Goal: Task Accomplishment & Management: Use online tool/utility

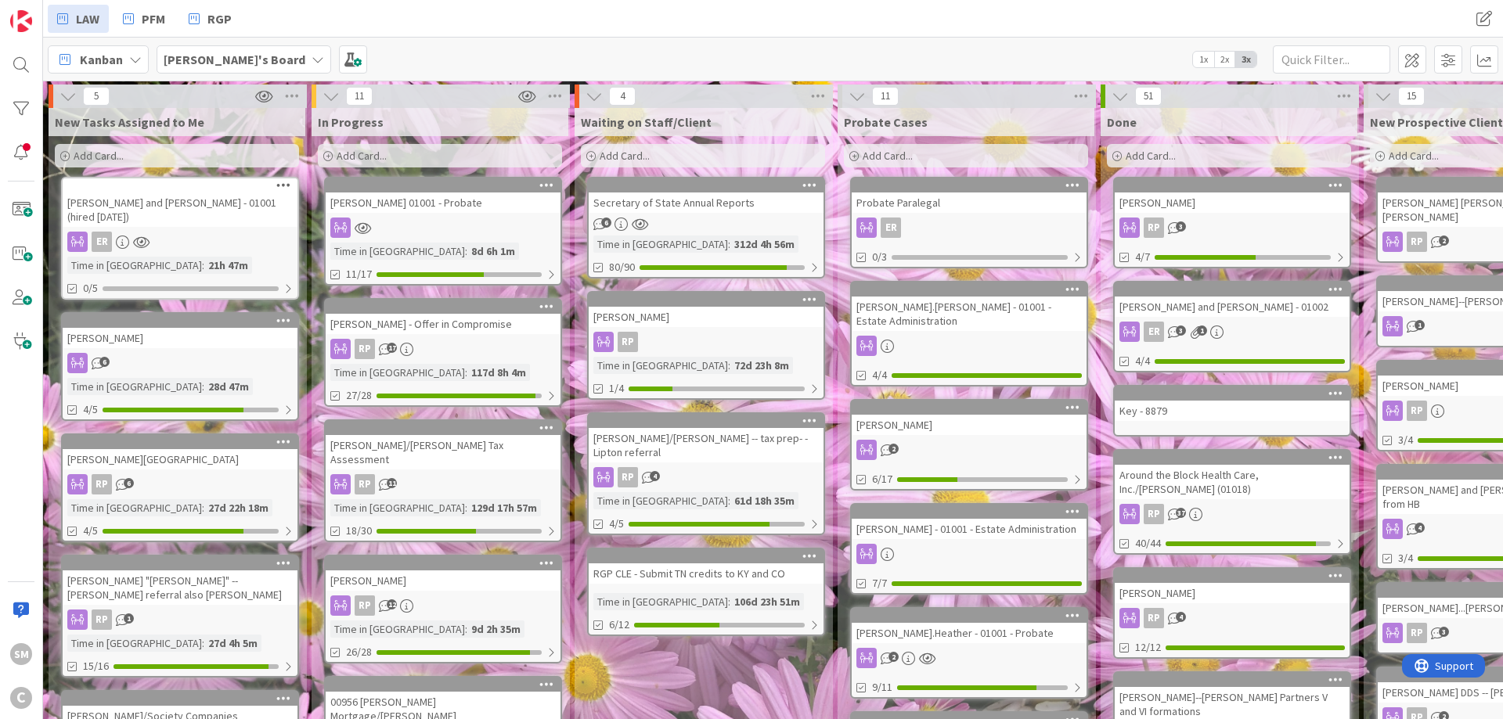
click at [404, 217] on div "[PERSON_NAME] 01001 - Probate Time in Column : 8d 6h 1m 11/17" at bounding box center [443, 231] width 238 height 109
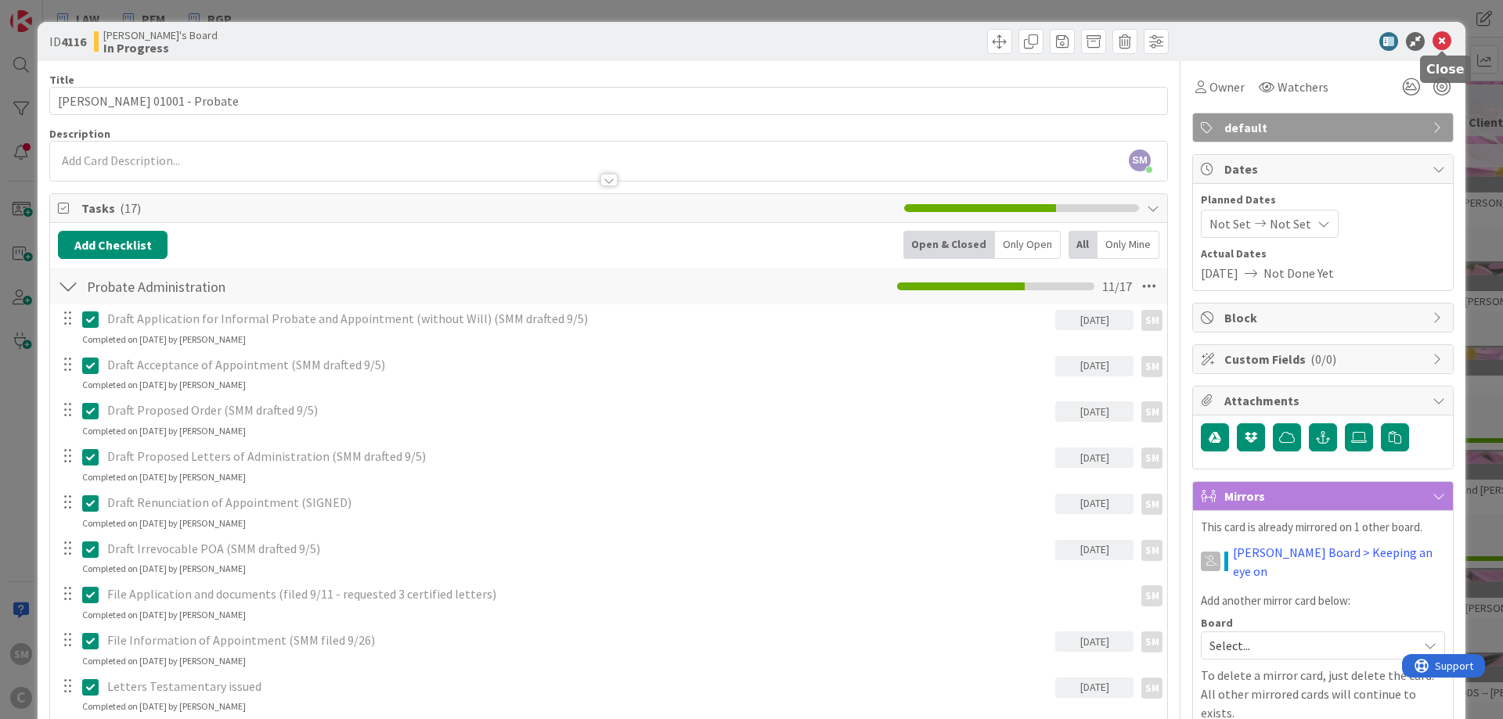
click at [1445, 38] on icon at bounding box center [1441, 41] width 19 height 19
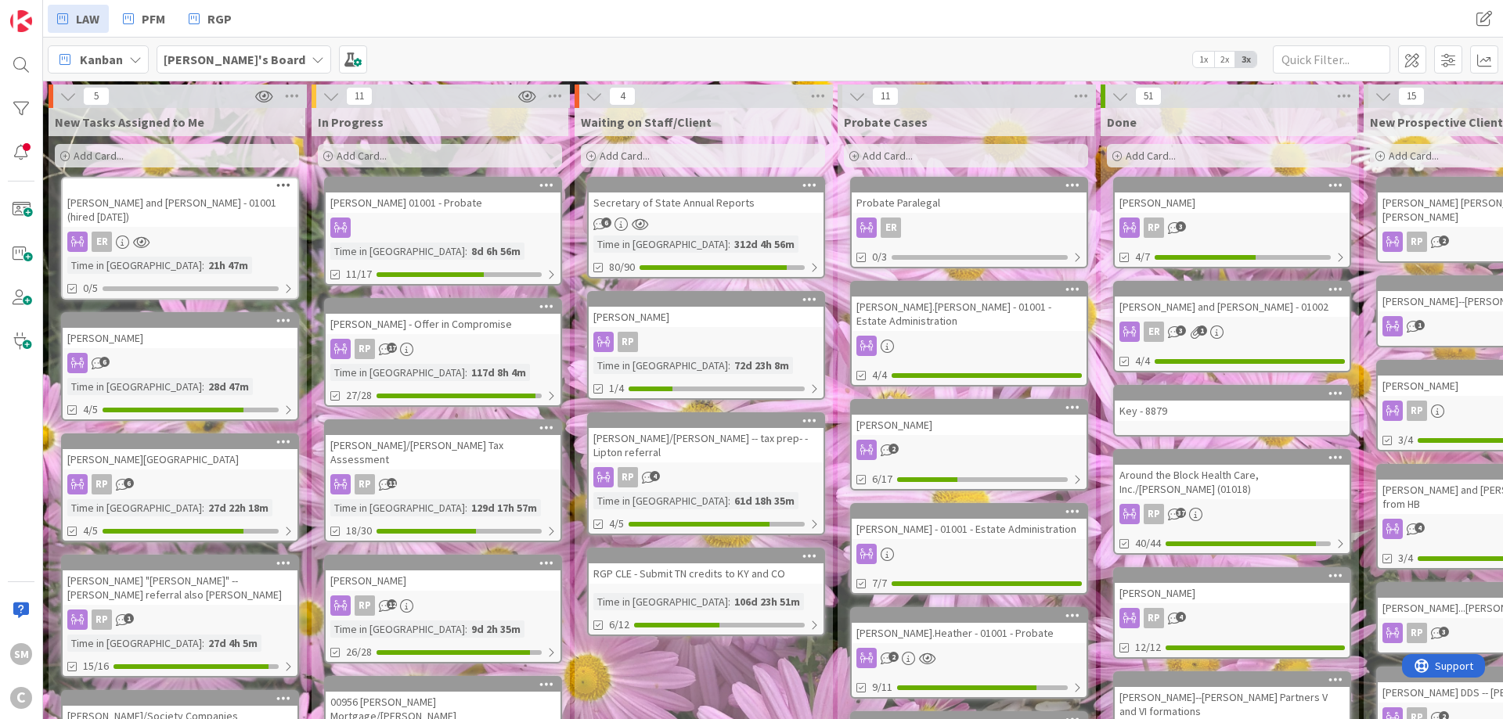
click at [445, 323] on div "[PERSON_NAME] - Offer in Compromise" at bounding box center [443, 324] width 235 height 20
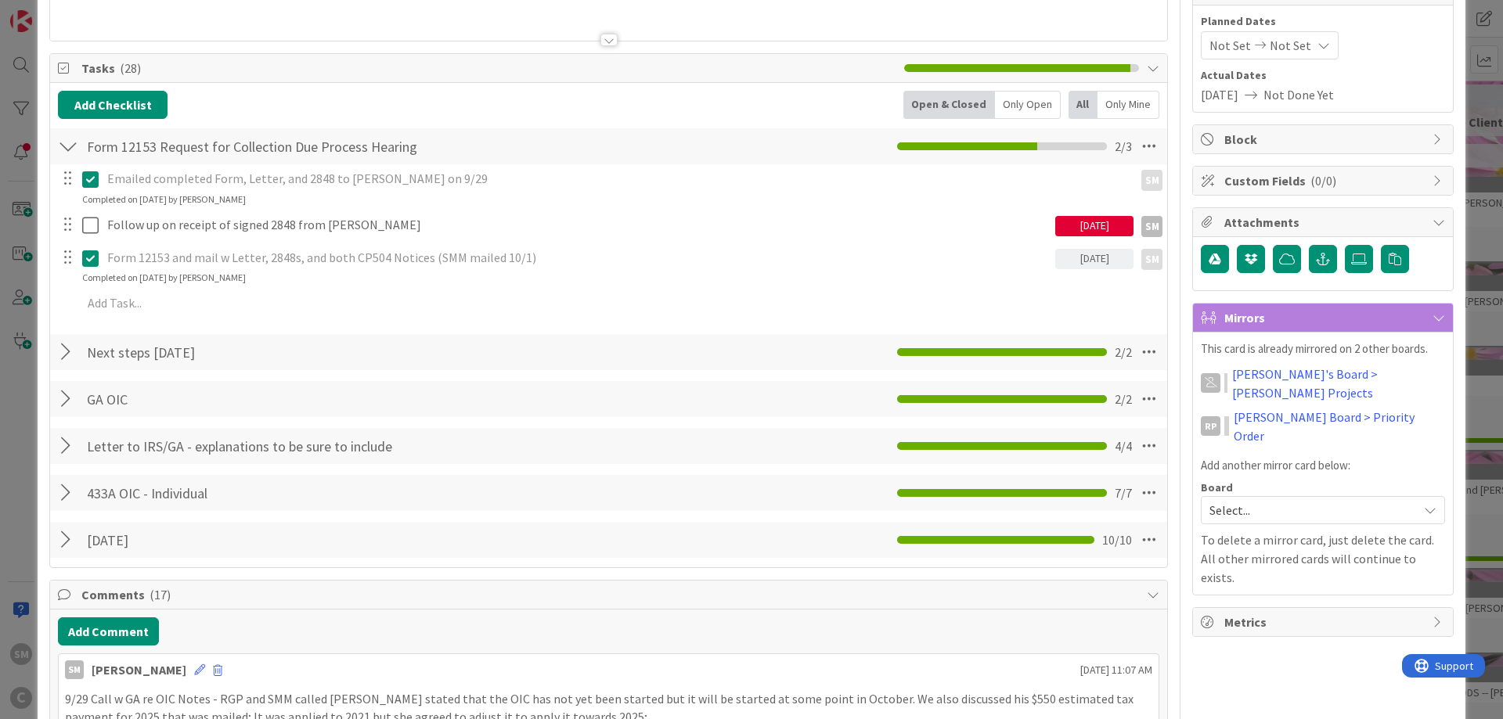
scroll to position [188, 0]
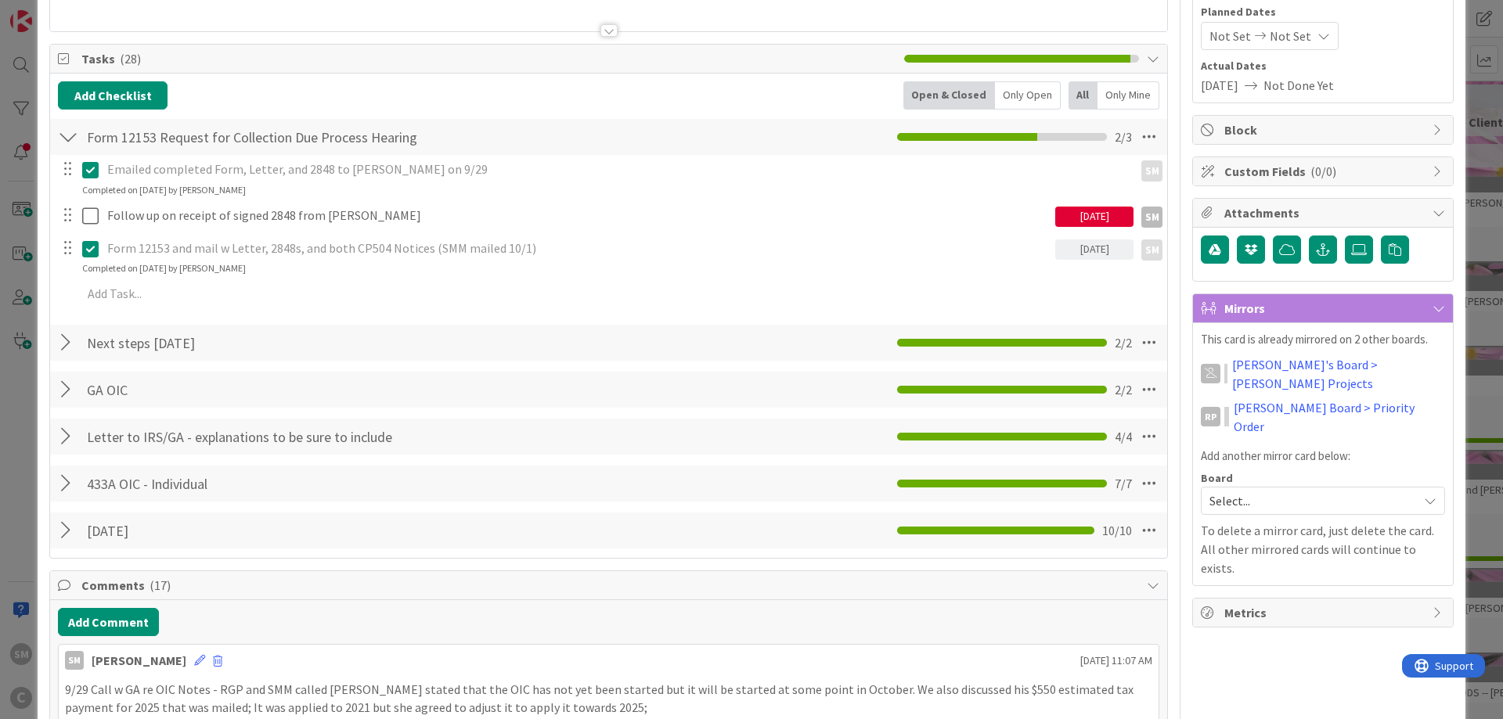
click at [1097, 214] on div "[DATE]" at bounding box center [1094, 217] width 78 height 20
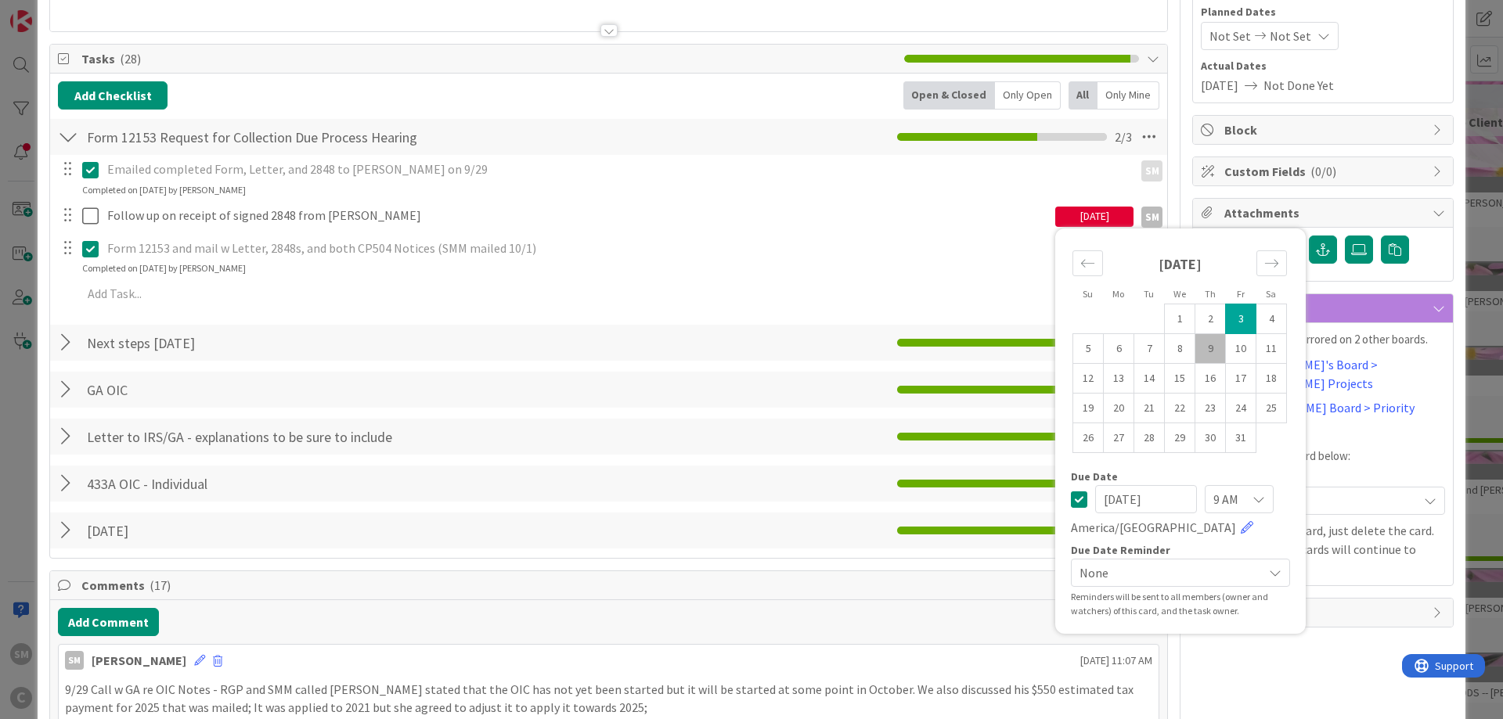
click at [1205, 351] on td "9" at bounding box center [1210, 348] width 31 height 30
type input "[DATE]"
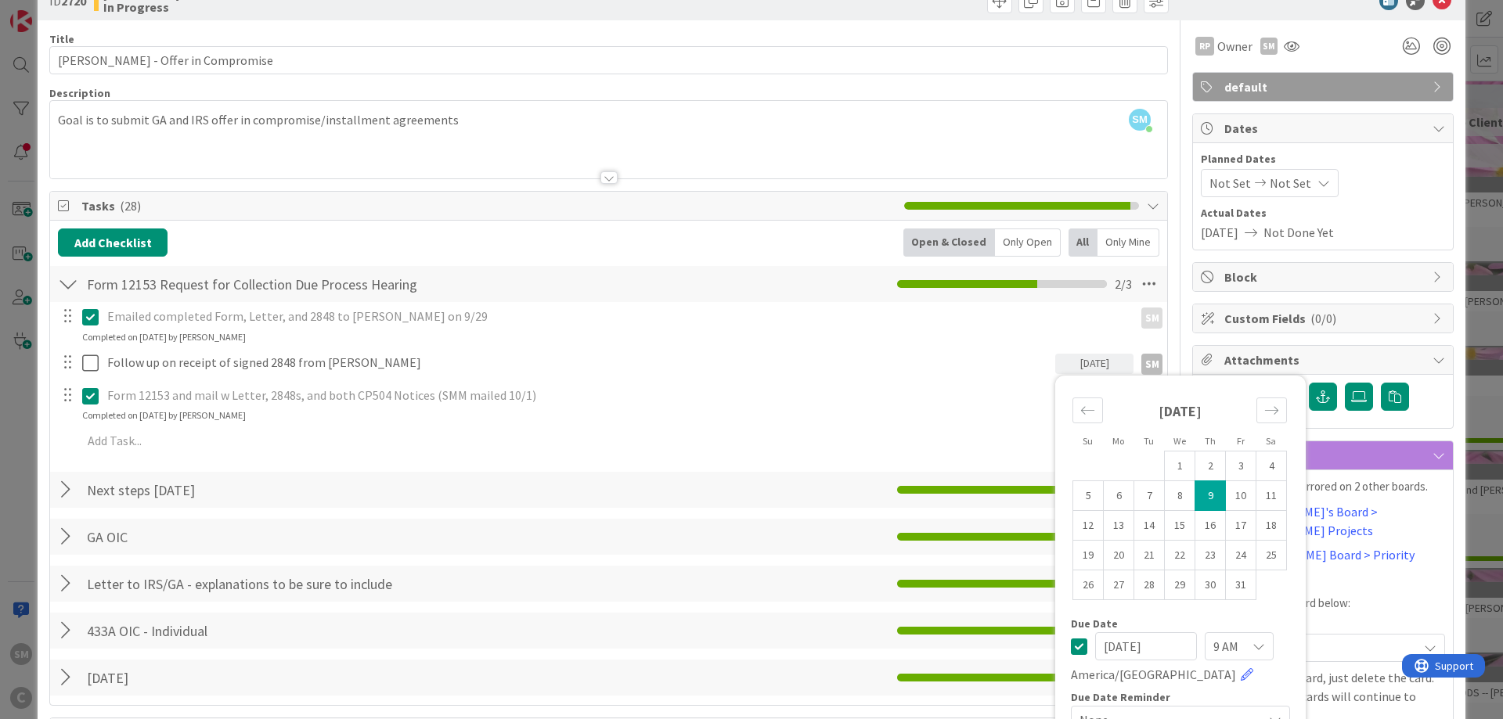
scroll to position [0, 0]
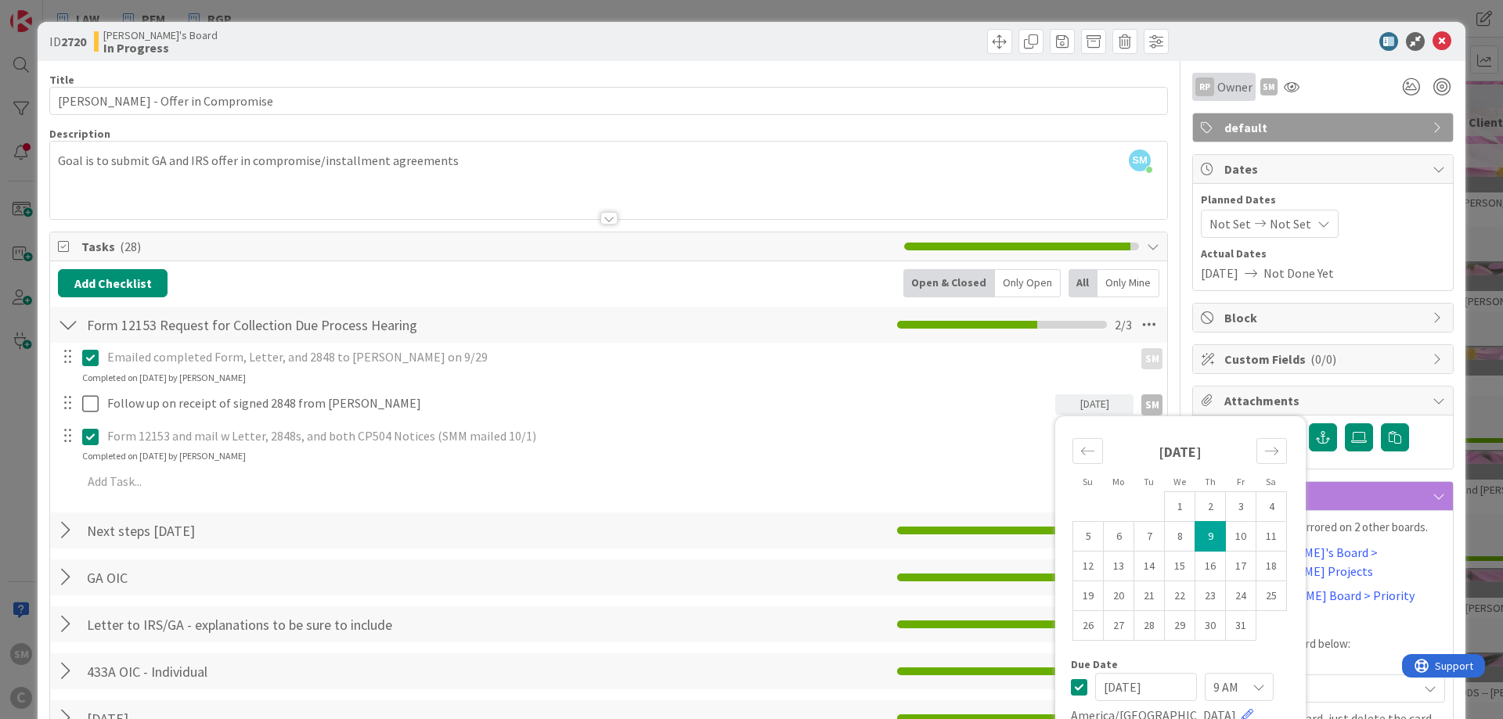
click at [1220, 49] on div at bounding box center [1314, 41] width 277 height 19
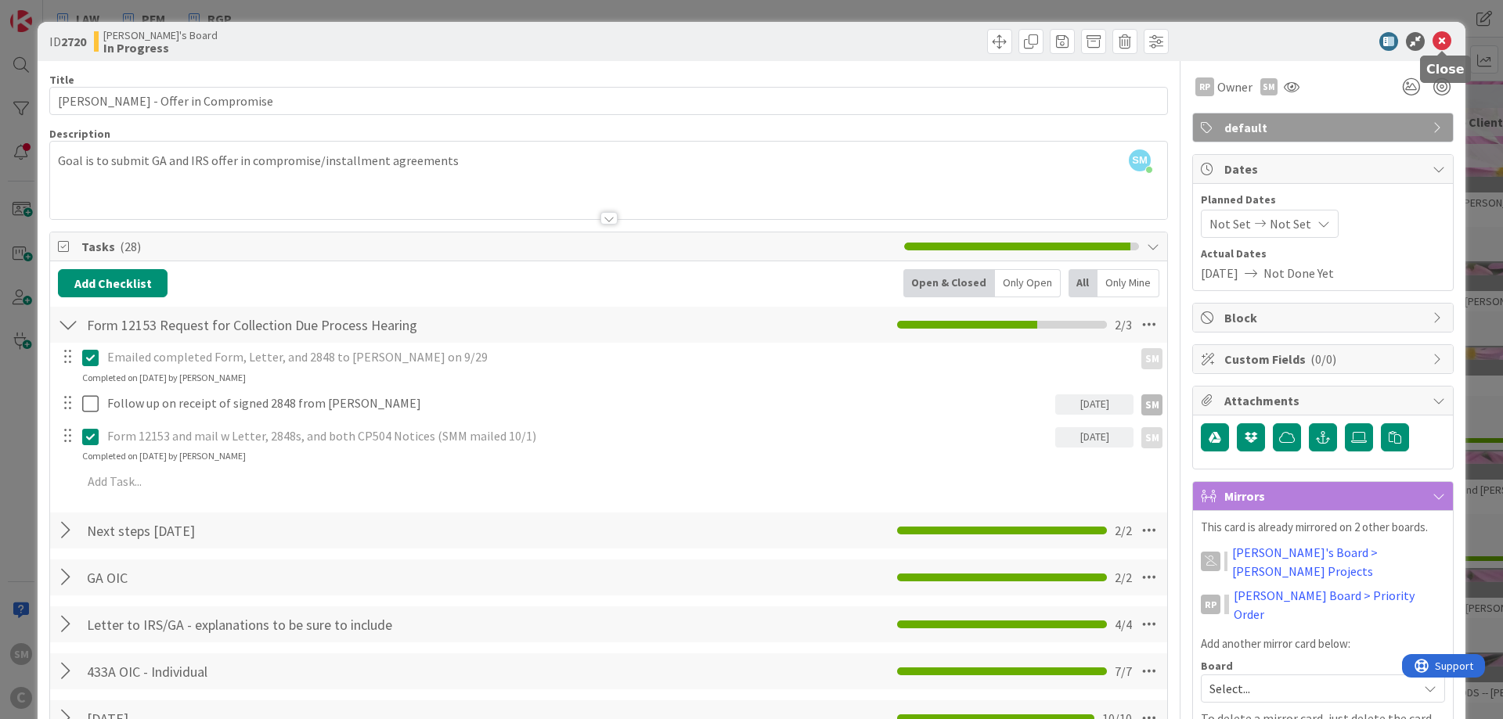
click at [1446, 38] on icon at bounding box center [1441, 41] width 19 height 19
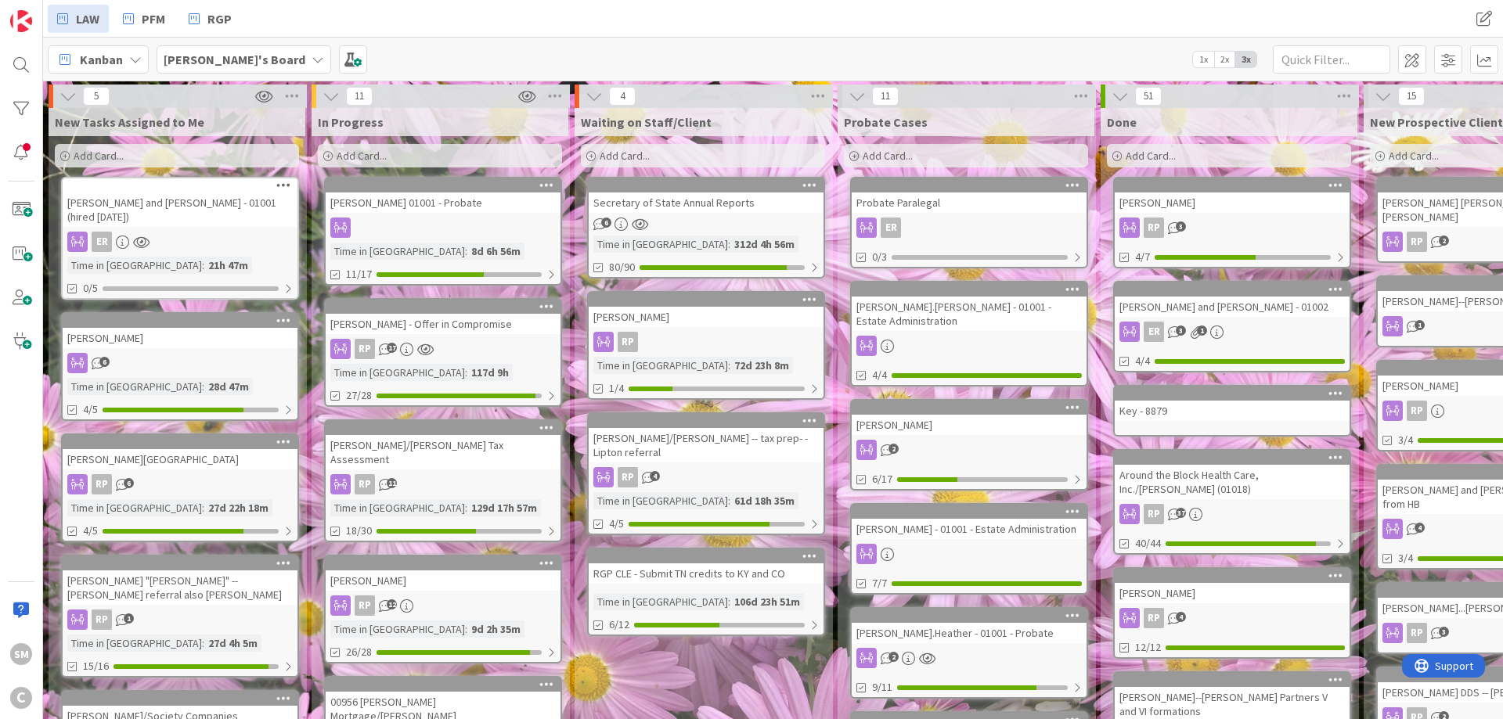
click at [463, 327] on div "[PERSON_NAME] - Offer in Compromise" at bounding box center [443, 324] width 235 height 20
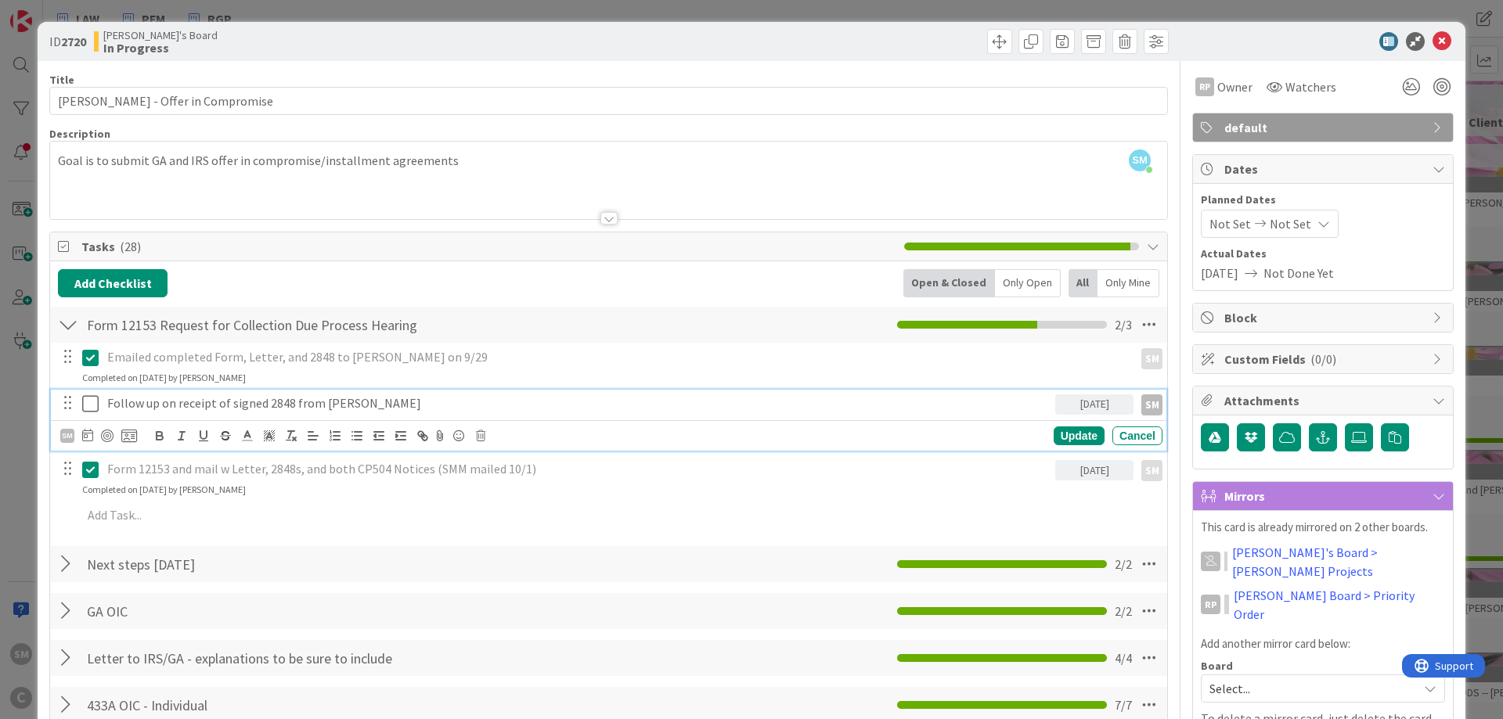
click at [92, 405] on icon at bounding box center [90, 403] width 16 height 19
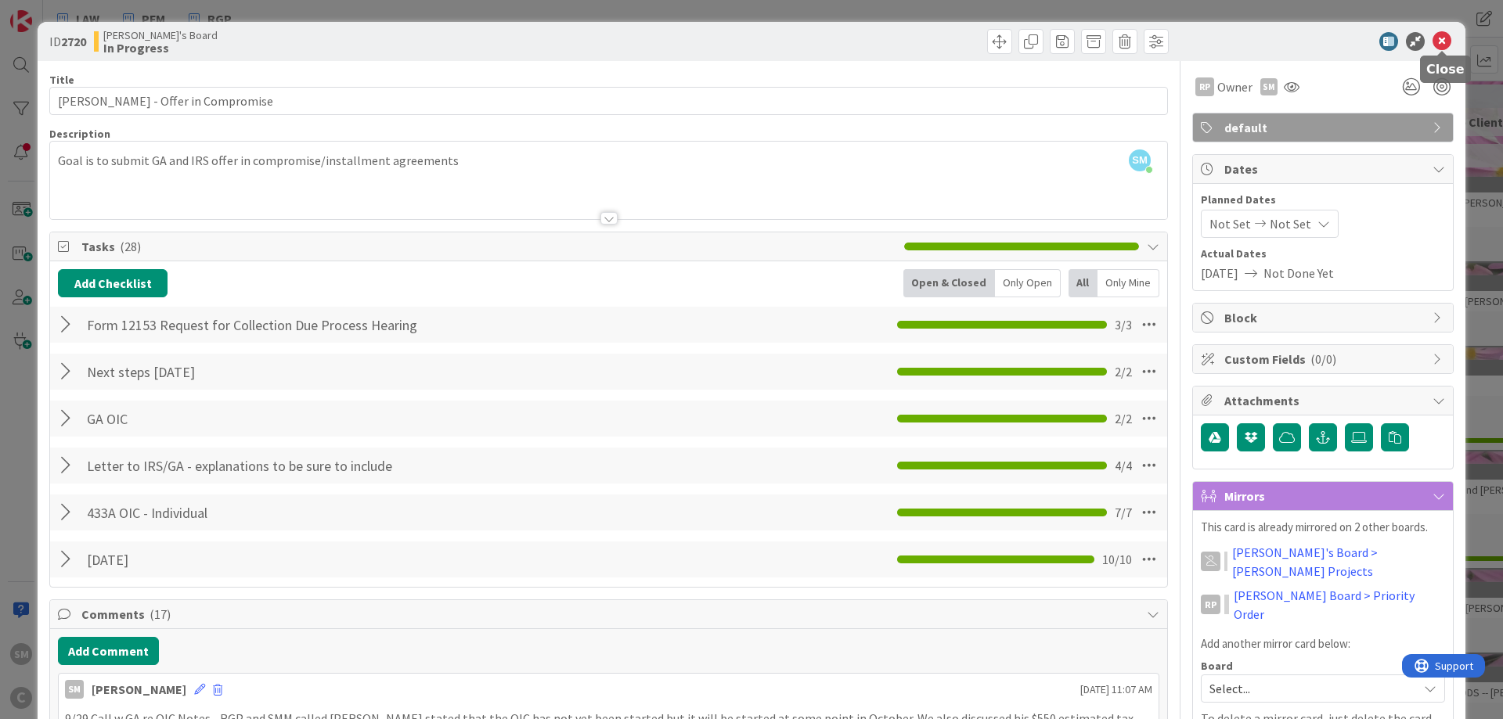
click at [1442, 45] on icon at bounding box center [1441, 41] width 19 height 19
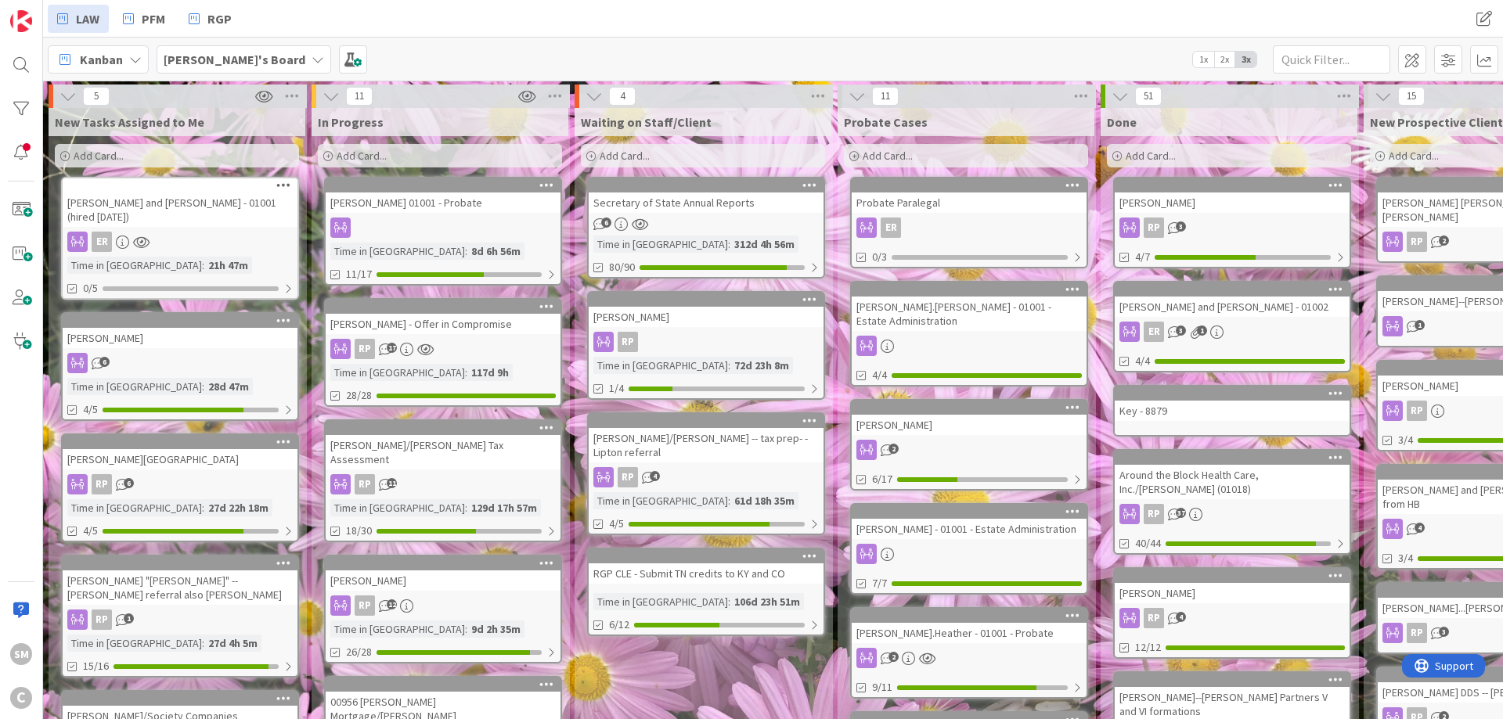
click at [201, 194] on div "[PERSON_NAME] and [PERSON_NAME] - 01001 (hired [DATE])" at bounding box center [180, 210] width 235 height 34
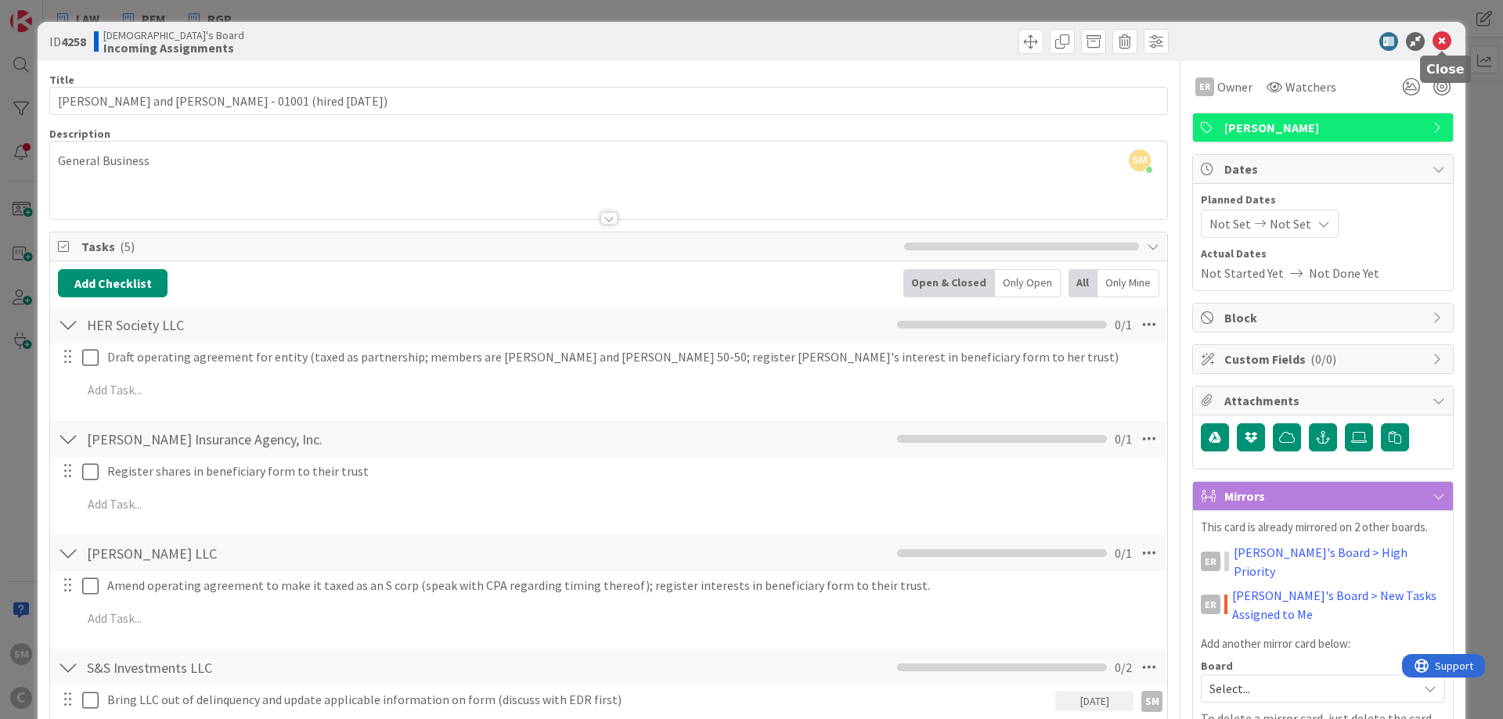
click at [1444, 36] on icon at bounding box center [1441, 41] width 19 height 19
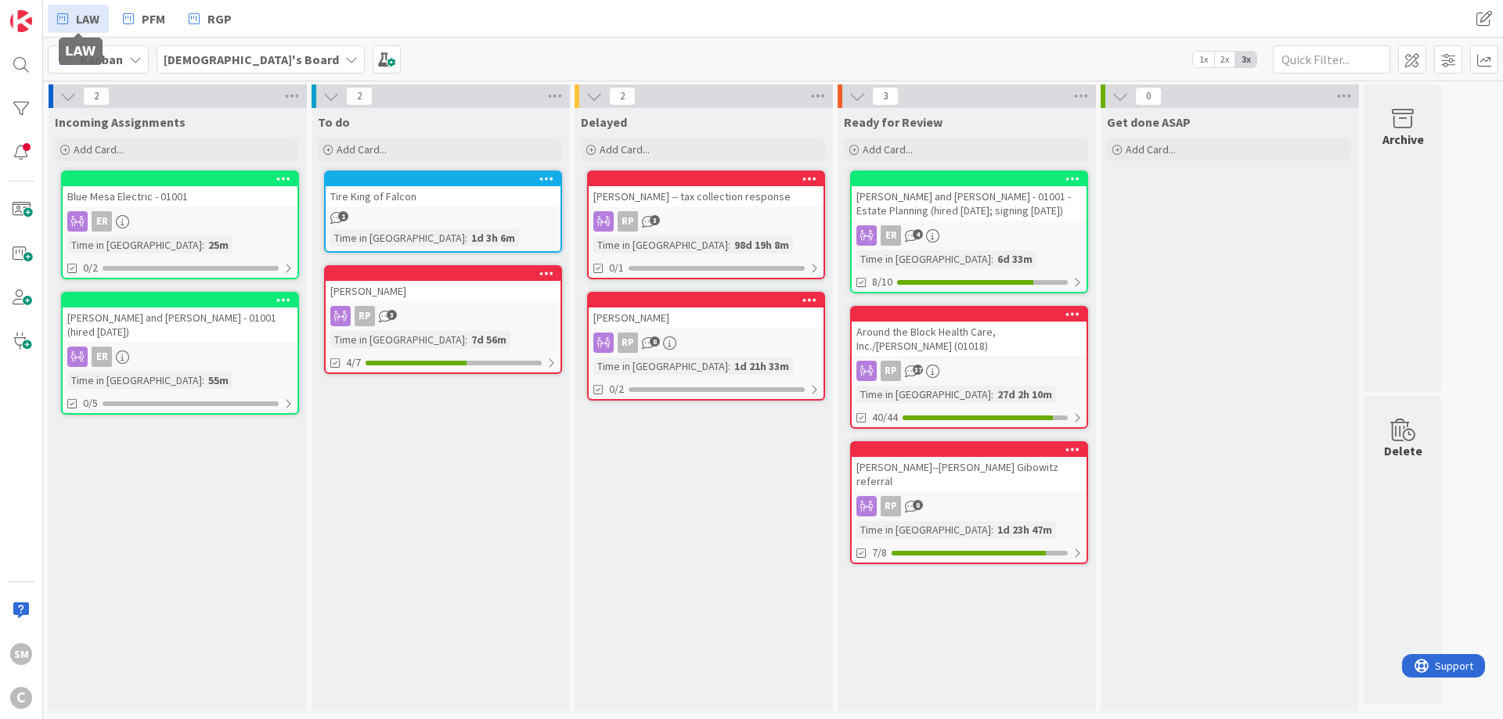
click at [88, 21] on span "LAW" at bounding box center [87, 18] width 23 height 19
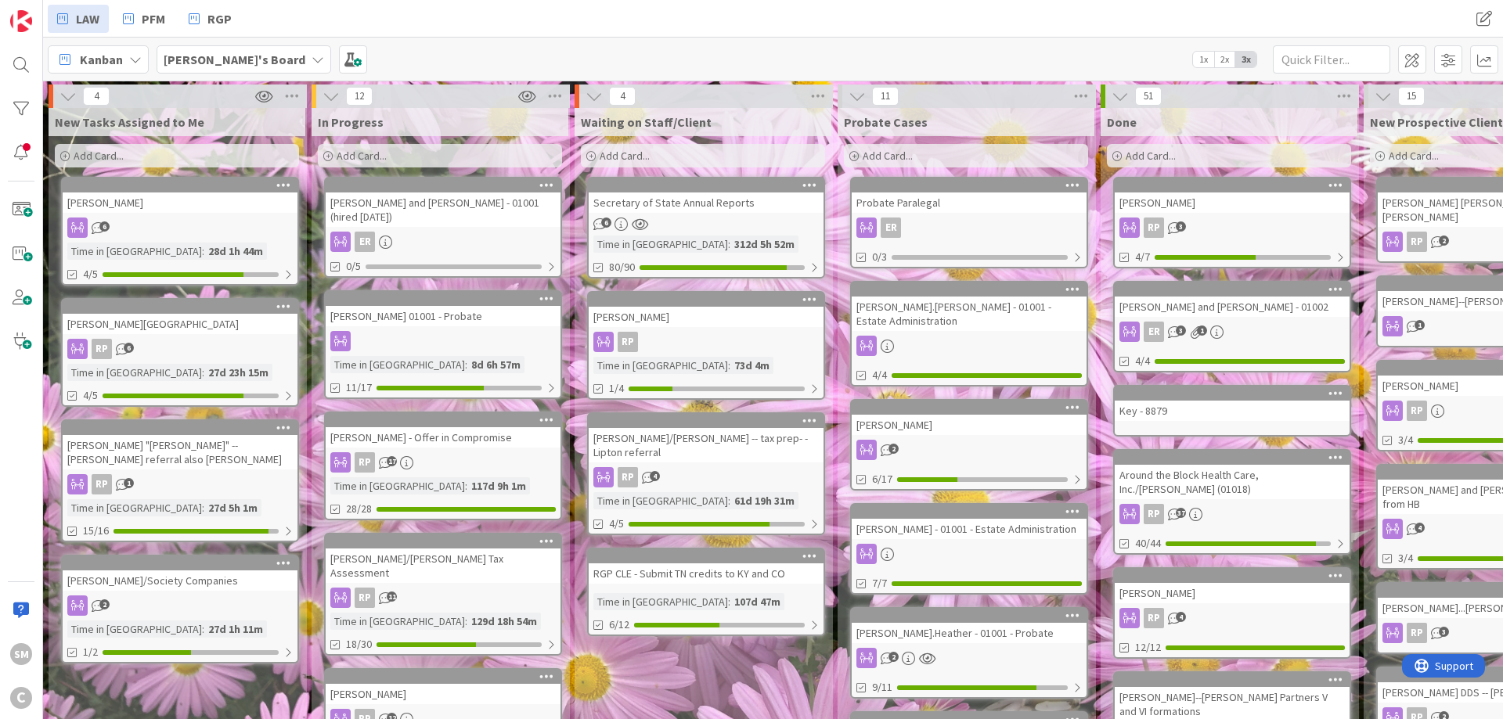
click at [200, 221] on div "6" at bounding box center [180, 228] width 235 height 20
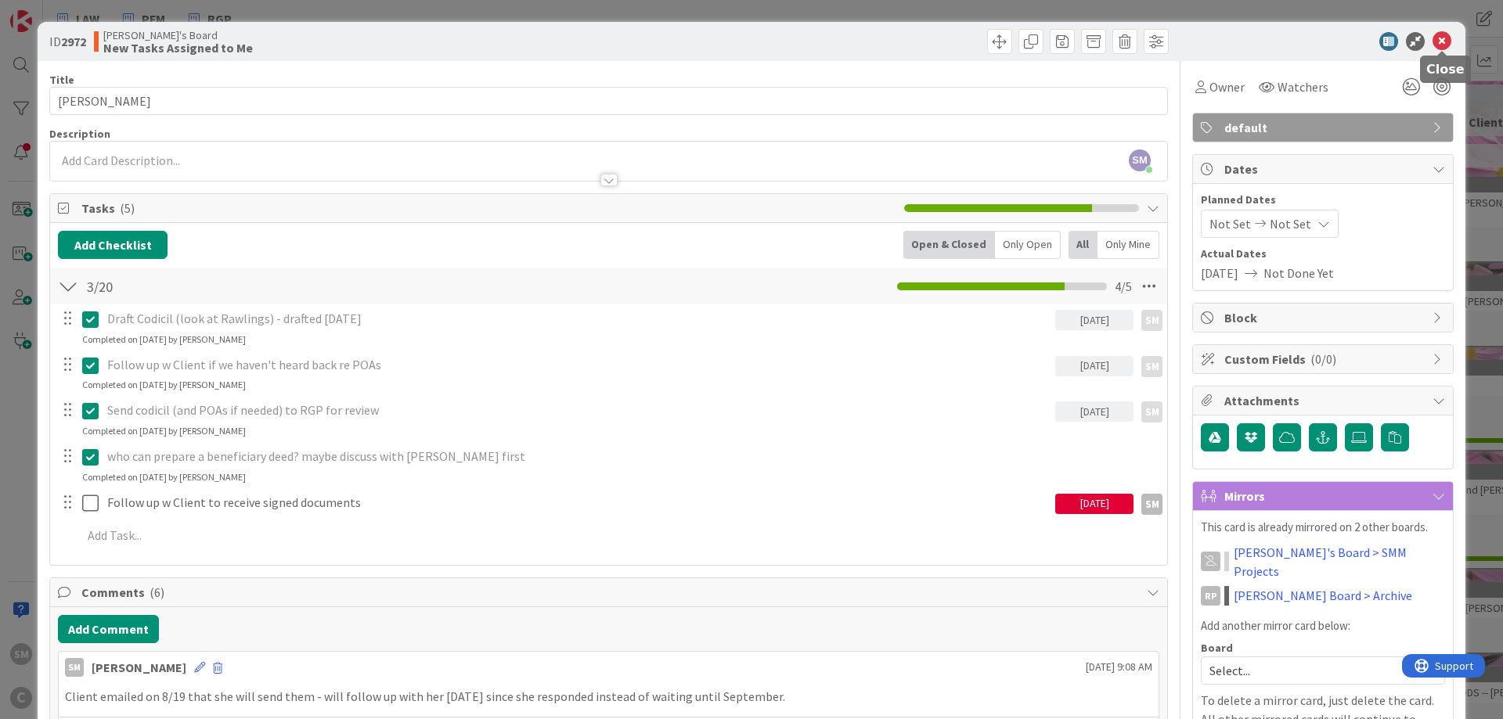
click at [1442, 45] on icon at bounding box center [1441, 41] width 19 height 19
